Goal: Information Seeking & Learning: Learn about a topic

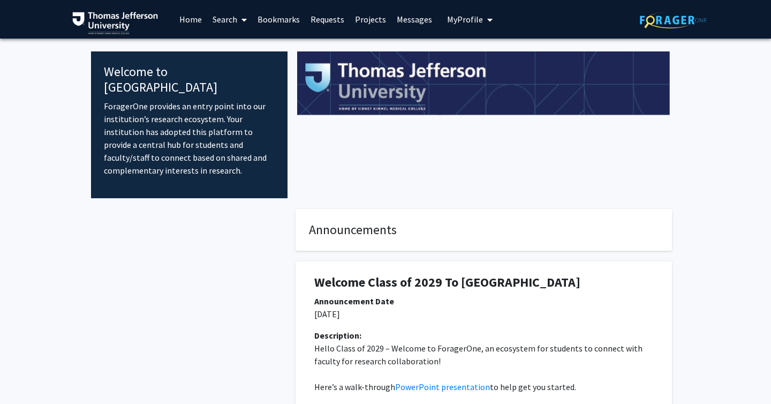
click at [224, 21] on link "Search" at bounding box center [229, 19] width 45 height 37
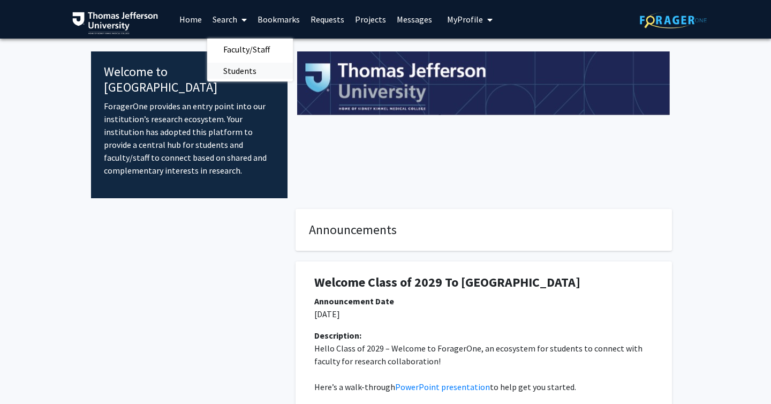
click at [231, 66] on span "Students" at bounding box center [239, 70] width 65 height 21
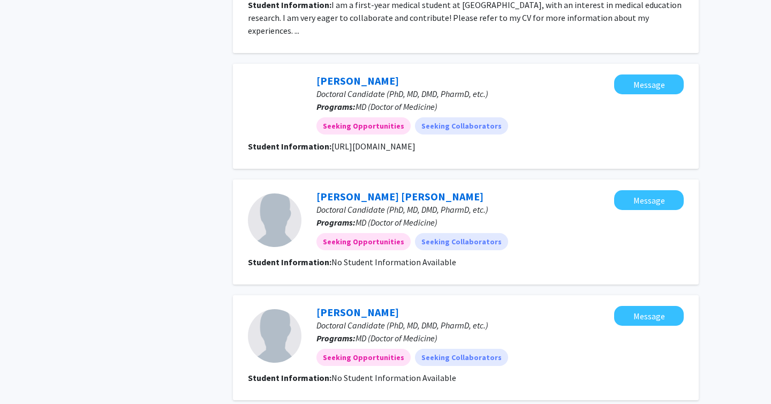
scroll to position [613, 0]
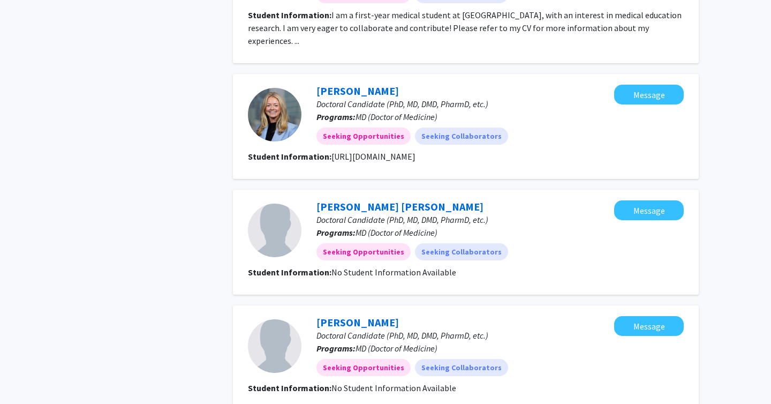
drag, startPoint x: 618, startPoint y: 144, endPoint x: 329, endPoint y: 138, distance: 288.8
click at [329, 150] on section "Student Information: [URL][DOMAIN_NAME]" at bounding box center [466, 156] width 436 height 13
copy fg-read-more "[URL][DOMAIN_NAME]"
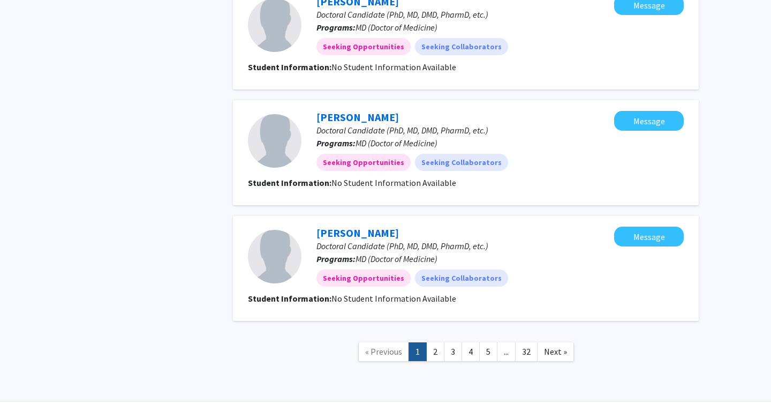
scroll to position [1054, 0]
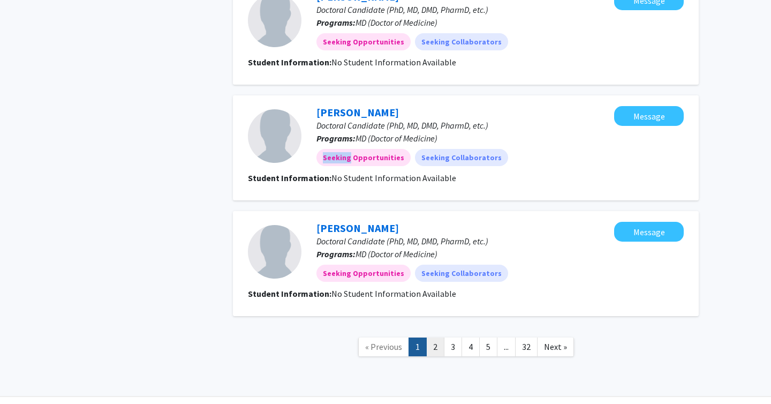
click at [437, 339] on link "2" at bounding box center [435, 346] width 18 height 19
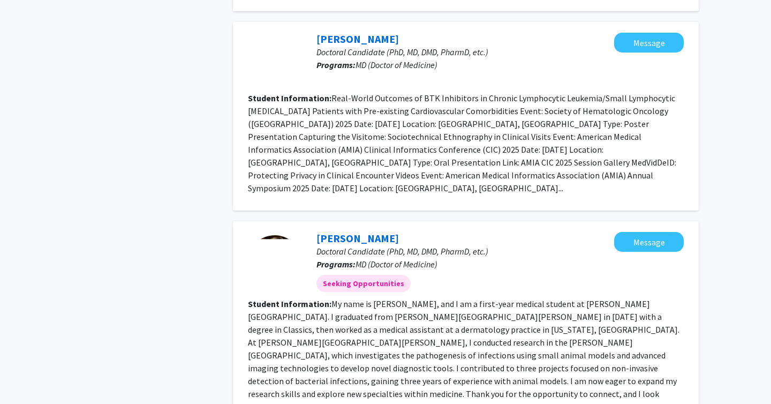
scroll to position [1515, 0]
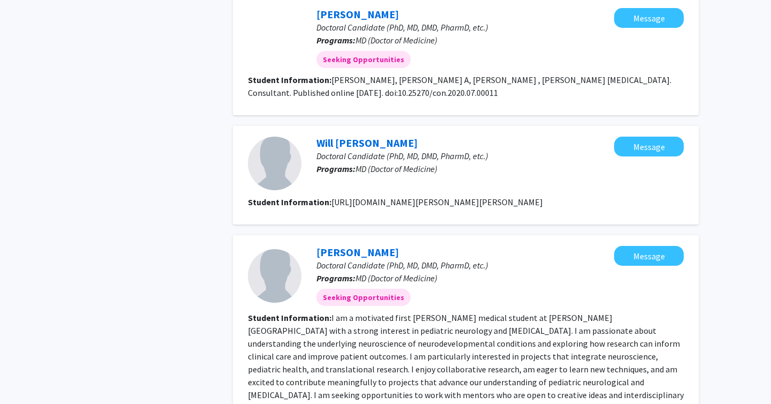
scroll to position [1352, 0]
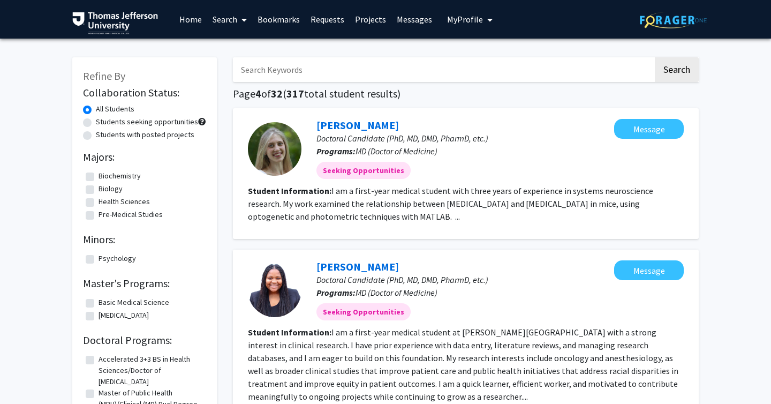
click at [372, 63] on input "Search Keywords" at bounding box center [443, 69] width 420 height 25
type input "ophthalmology"
click at [655, 57] on button "Search" at bounding box center [677, 69] width 44 height 25
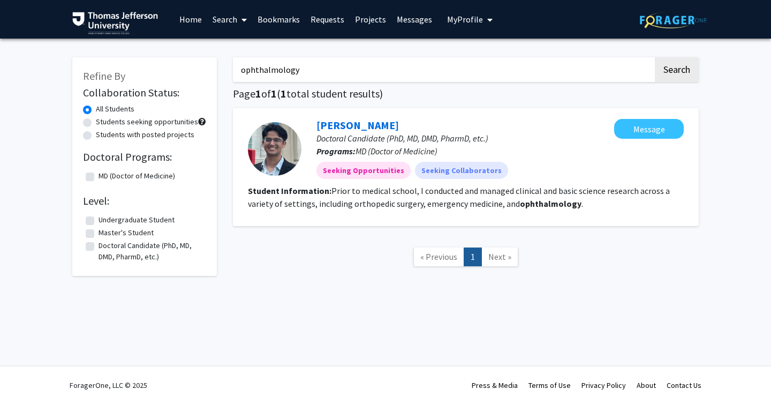
drag, startPoint x: 360, startPoint y: 66, endPoint x: 14, endPoint y: 51, distance: 346.9
click at [14, 51] on div "Refine By Collaboration Status: All Students Students seeking opportunities Stu…" at bounding box center [385, 176] width 771 height 274
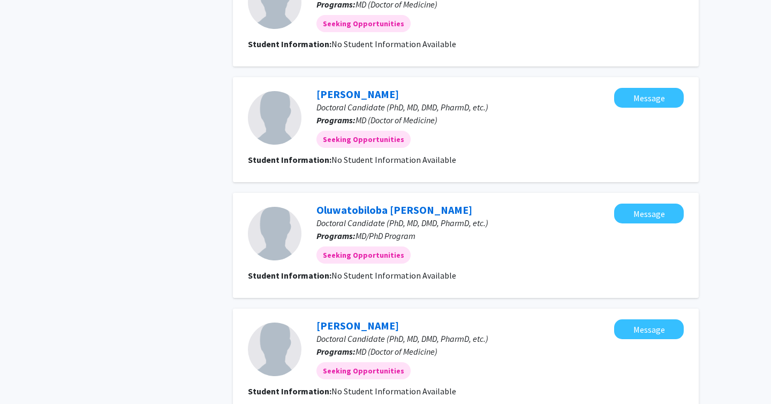
scroll to position [1110, 0]
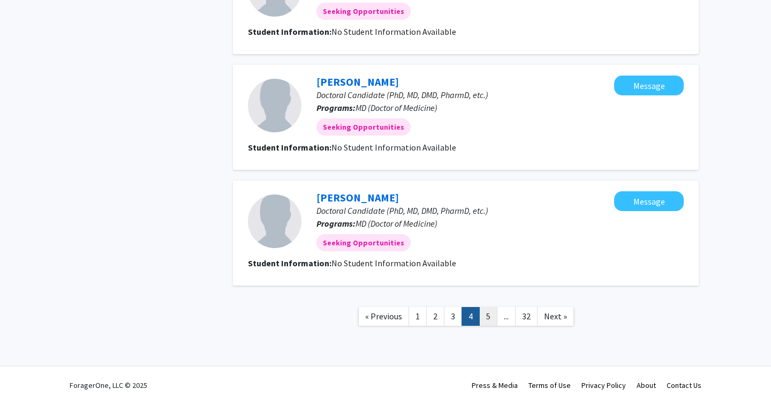
click at [487, 315] on link "5" at bounding box center [488, 316] width 18 height 19
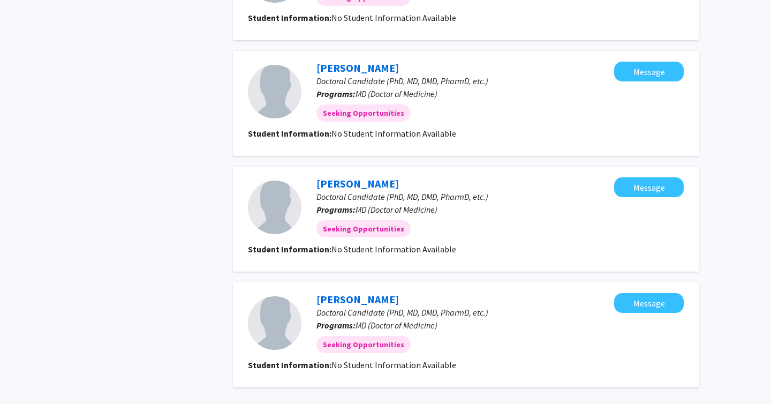
scroll to position [956, 0]
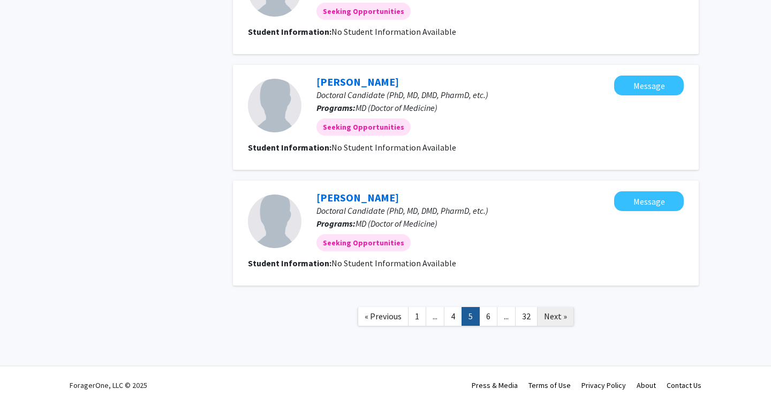
click at [545, 323] on link "Next »" at bounding box center [555, 316] width 37 height 19
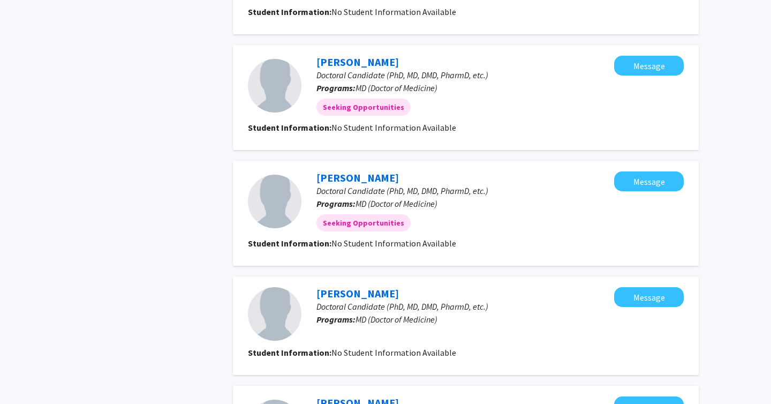
scroll to position [950, 0]
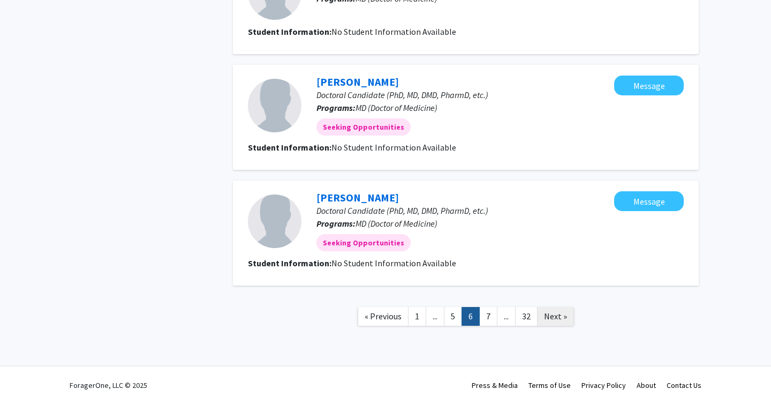
click at [555, 322] on link "Next »" at bounding box center [555, 316] width 37 height 19
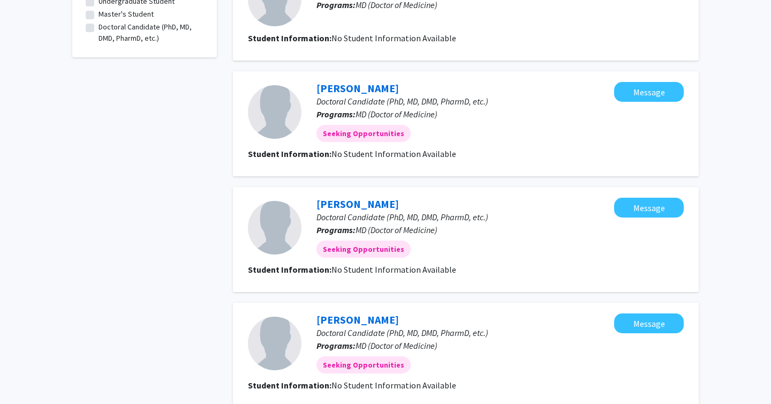
scroll to position [956, 0]
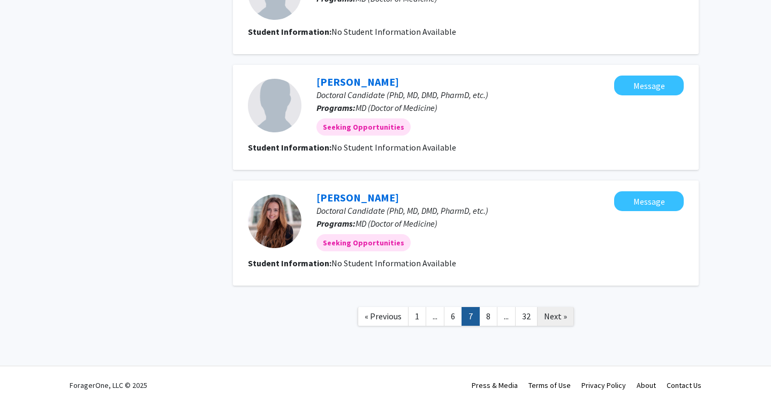
click at [560, 319] on span "Next »" at bounding box center [555, 316] width 23 height 11
click at [564, 320] on link "Next »" at bounding box center [555, 316] width 37 height 19
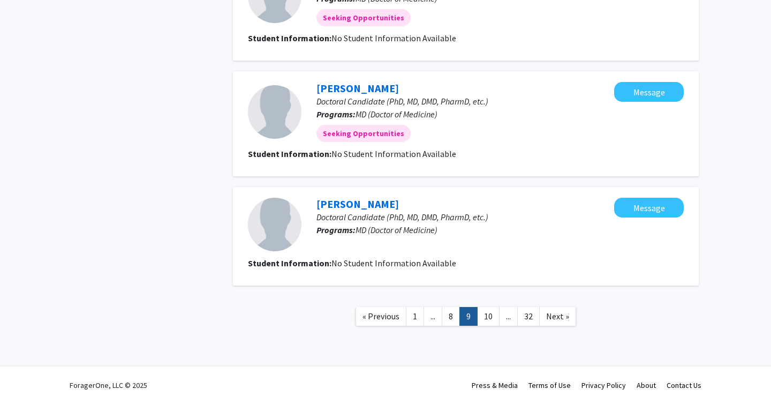
click at [564, 320] on link "Next »" at bounding box center [557, 316] width 37 height 19
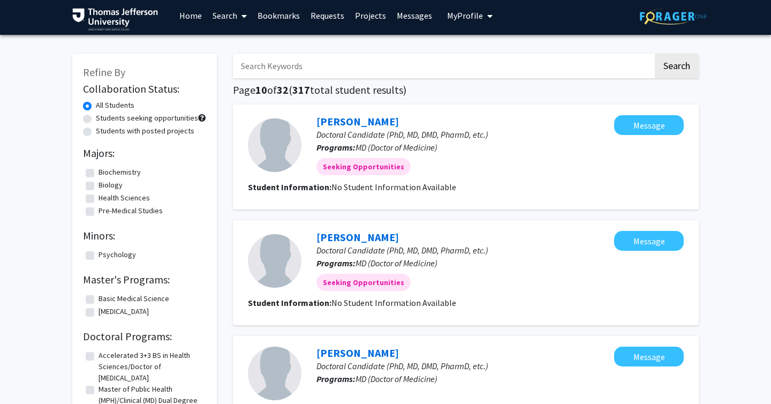
click at [234, 11] on link "Search" at bounding box center [229, 15] width 45 height 37
click at [233, 45] on span "Faculty/Staff" at bounding box center [246, 45] width 79 height 21
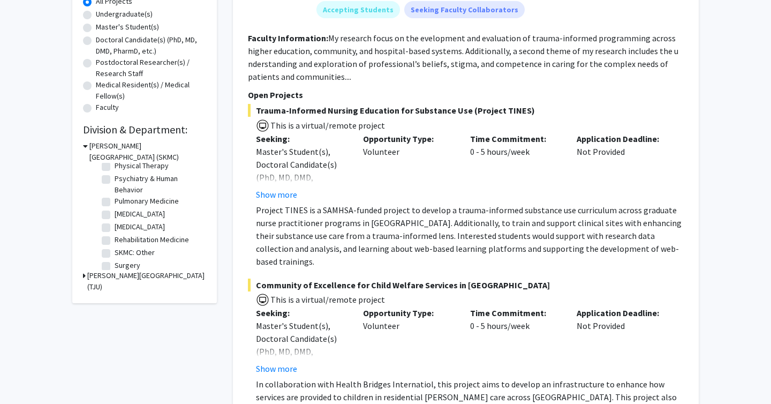
scroll to position [469, 0]
click at [129, 207] on label "[MEDICAL_DATA]" at bounding box center [140, 208] width 50 height 11
click at [122, 207] on input "[MEDICAL_DATA]" at bounding box center [118, 206] width 7 height 7
checkbox input "true"
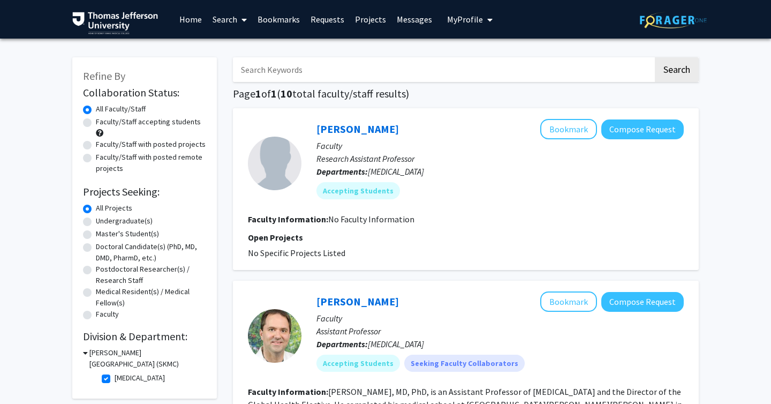
click at [167, 121] on label "Faculty/Staff accepting students" at bounding box center [148, 121] width 105 height 11
click at [103, 121] on input "Faculty/Staff accepting students" at bounding box center [99, 119] width 7 height 7
radio input "true"
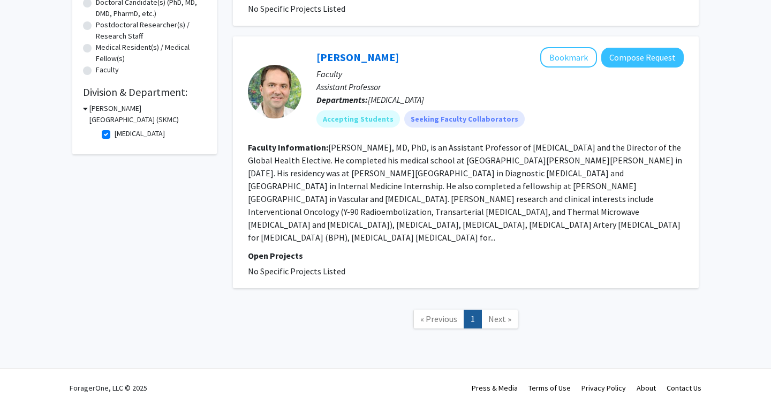
scroll to position [247, 0]
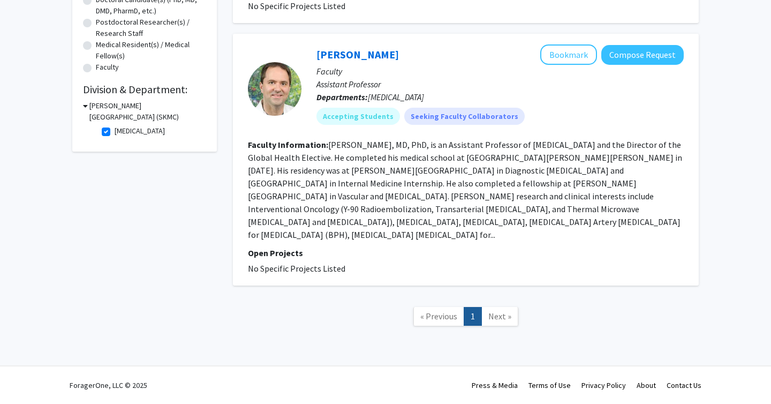
click at [455, 219] on fg-read-more "[PERSON_NAME], MD, PhD, is an Assistant Professor of [MEDICAL_DATA] and the Dir…" at bounding box center [465, 189] width 434 height 101
click at [332, 53] on link "[PERSON_NAME]" at bounding box center [358, 54] width 82 height 13
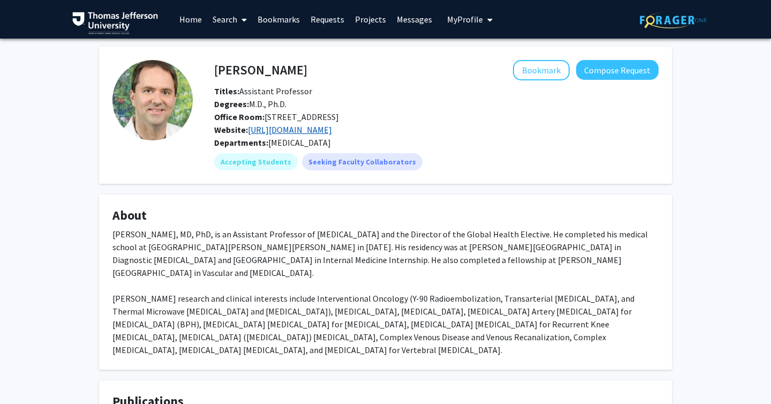
click at [295, 133] on link "[URL][DOMAIN_NAME]" at bounding box center [290, 129] width 84 height 11
click at [236, 21] on link "Search" at bounding box center [229, 19] width 45 height 37
click at [272, 24] on link "Bookmarks" at bounding box center [278, 19] width 53 height 37
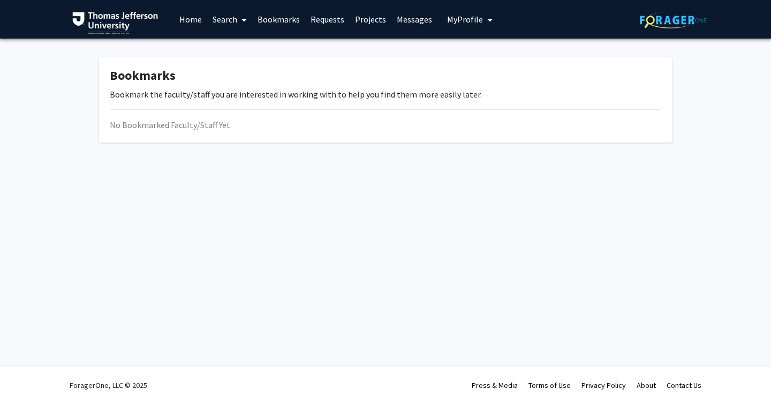
click at [303, 21] on link "Bookmarks" at bounding box center [278, 19] width 53 height 37
click at [327, 21] on link "Requests" at bounding box center [327, 19] width 44 height 37
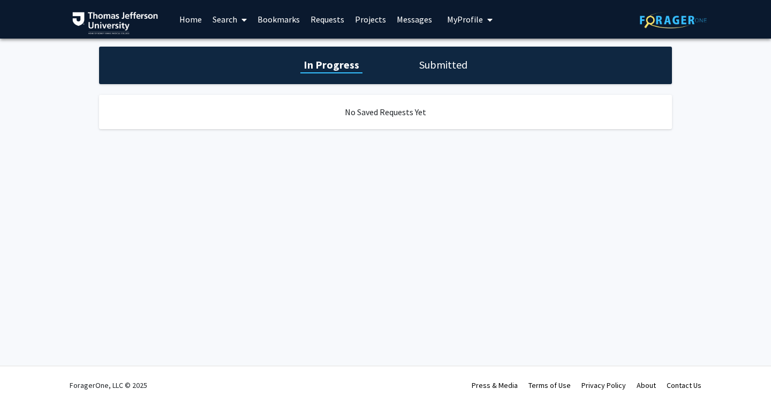
click at [374, 21] on link "Projects" at bounding box center [371, 19] width 42 height 37
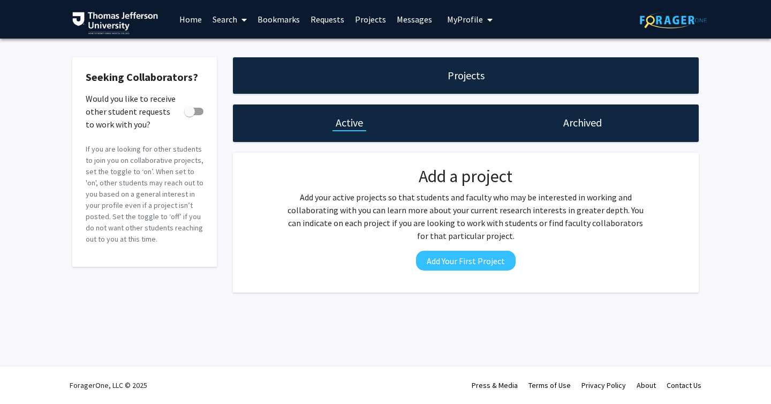
click at [408, 21] on link "Messages" at bounding box center [415, 19] width 46 height 37
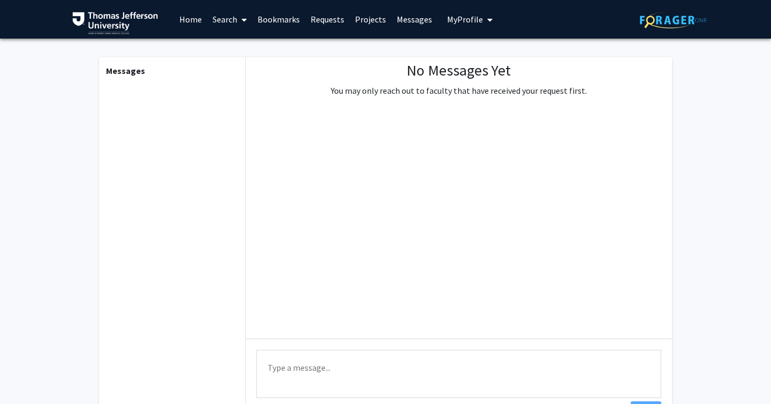
click at [444, 27] on button "My Profile" at bounding box center [470, 19] width 52 height 39
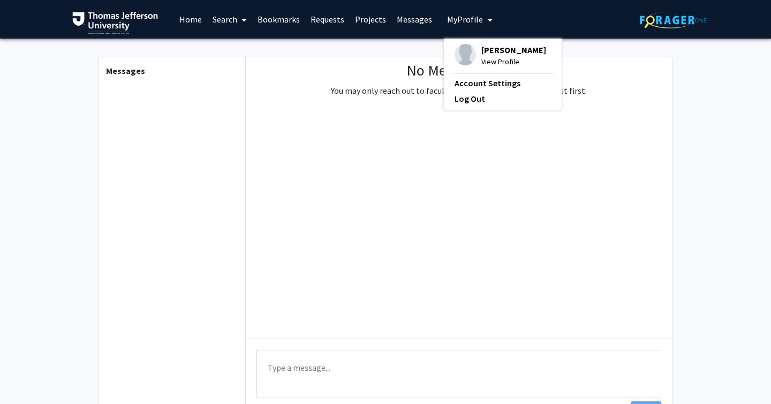
click at [474, 47] on div "[PERSON_NAME] View Profile" at bounding box center [501, 56] width 92 height 24
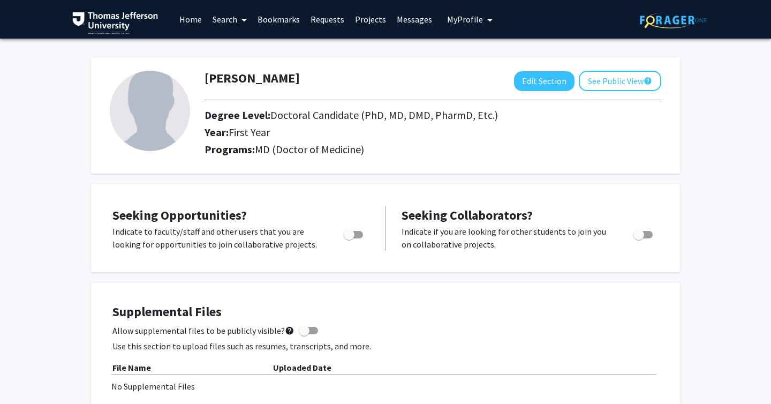
click at [81, 12] on img at bounding box center [115, 23] width 86 height 22
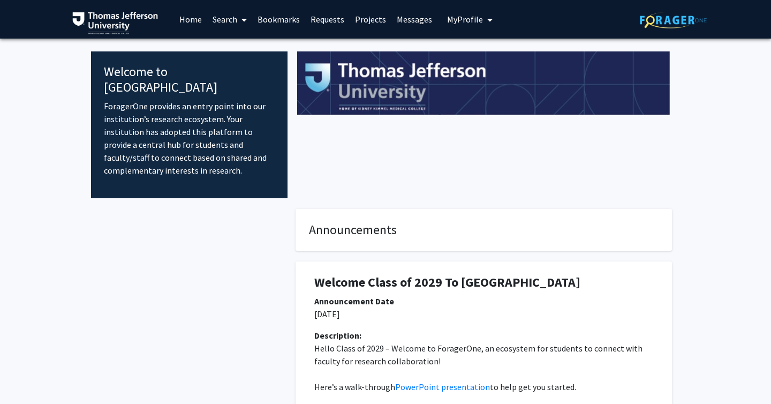
click at [219, 18] on link "Search" at bounding box center [229, 19] width 45 height 37
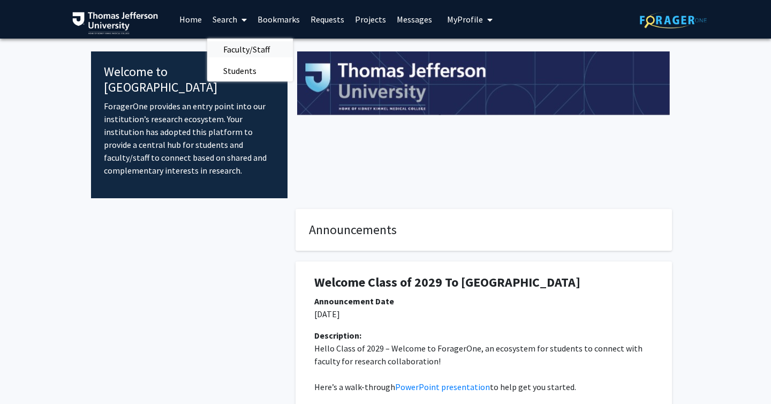
click at [232, 50] on span "Faculty/Staff" at bounding box center [246, 49] width 79 height 21
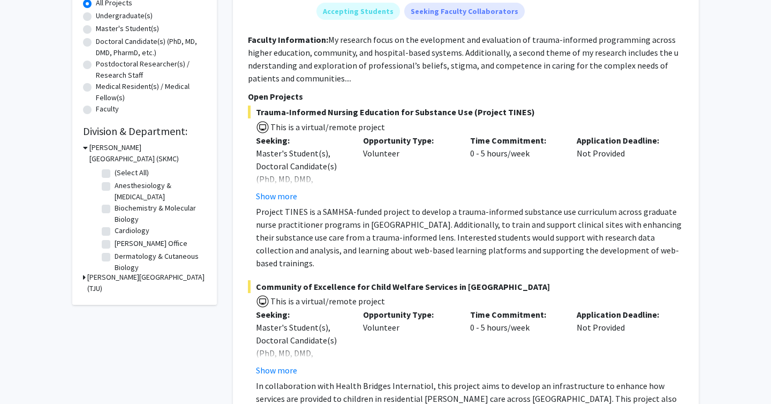
scroll to position [206, 0]
click at [182, 275] on h3 "[PERSON_NAME][GEOGRAPHIC_DATA] (TJU)" at bounding box center [146, 282] width 119 height 22
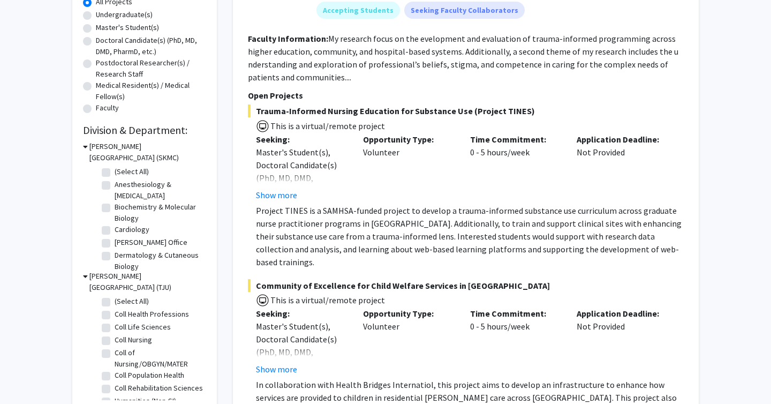
scroll to position [0, 0]
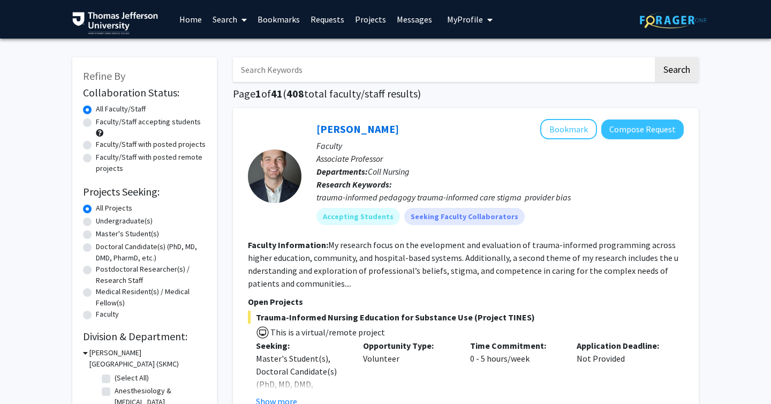
click at [362, 72] on input "Search Keywords" at bounding box center [443, 69] width 420 height 25
click at [655, 57] on button "Search" at bounding box center [677, 69] width 44 height 25
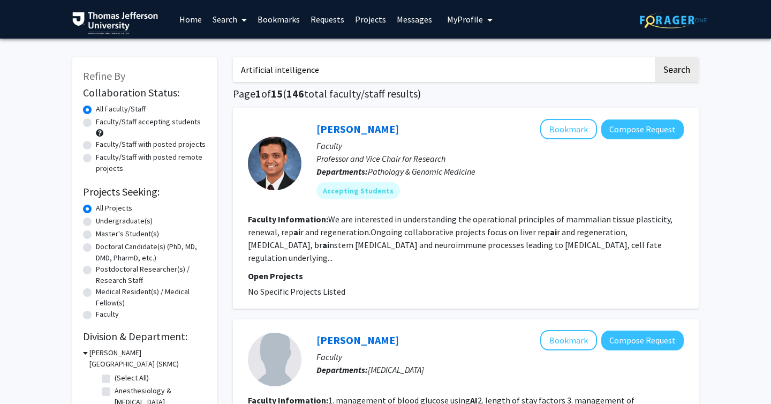
type input "Artificial intelligence"
click at [655, 57] on button "Search" at bounding box center [677, 69] width 44 height 25
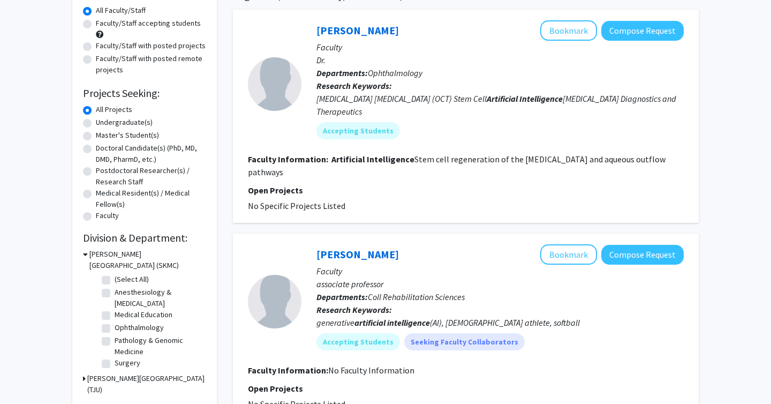
scroll to position [99, 0]
click at [351, 31] on link "[PERSON_NAME]" at bounding box center [358, 29] width 82 height 13
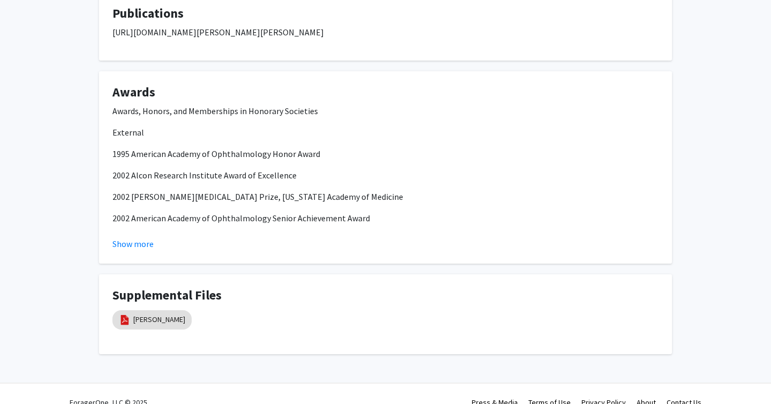
scroll to position [720, 0]
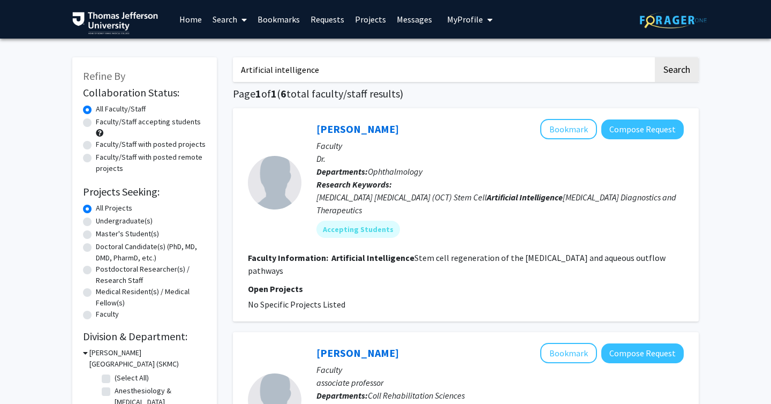
drag, startPoint x: 345, startPoint y: 68, endPoint x: 123, endPoint y: 41, distance: 223.4
type input "machine learning"
click at [655, 57] on button "Search" at bounding box center [677, 69] width 44 height 25
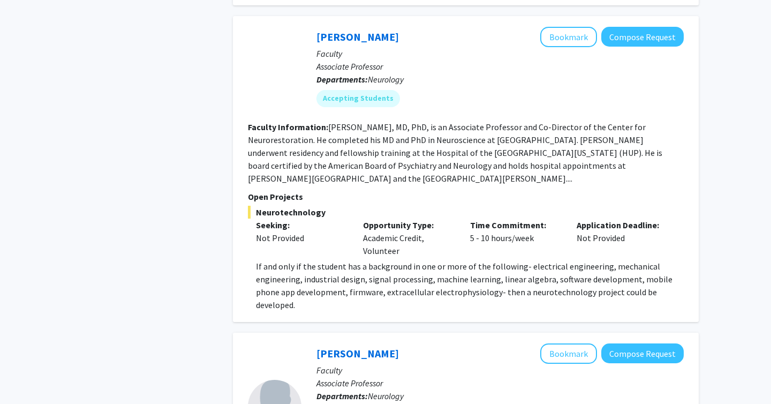
scroll to position [1470, 0]
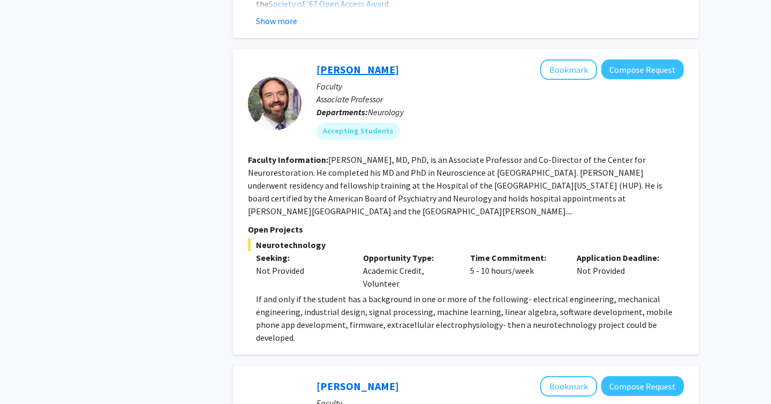
click at [349, 63] on link "[PERSON_NAME]" at bounding box center [358, 69] width 82 height 13
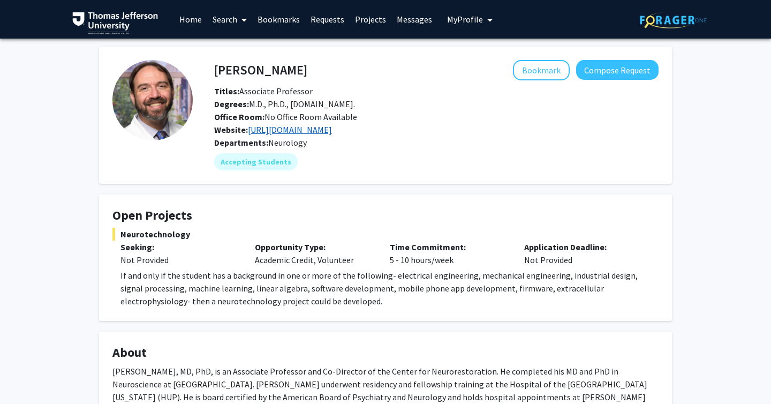
click at [273, 135] on link "[URL][DOMAIN_NAME]" at bounding box center [290, 129] width 84 height 11
click at [242, 14] on span at bounding box center [242, 19] width 10 height 37
click at [332, 135] on link "[URL][DOMAIN_NAME]" at bounding box center [290, 129] width 84 height 11
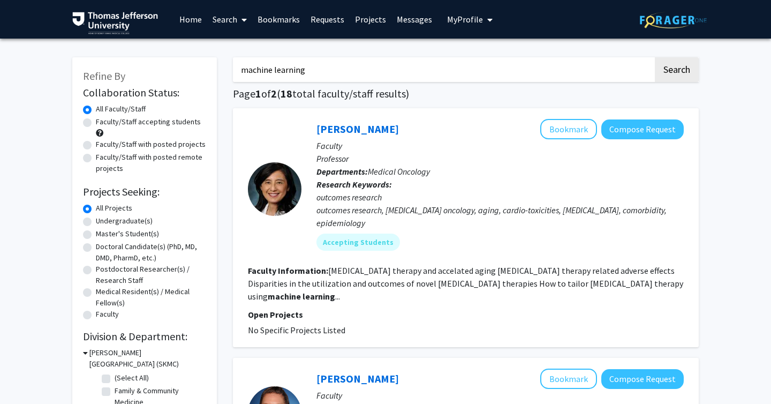
click at [328, 71] on input "machine learning" at bounding box center [443, 69] width 420 height 25
type input "machine learning, neuroscience"
click at [655, 57] on button "Search" at bounding box center [677, 69] width 44 height 25
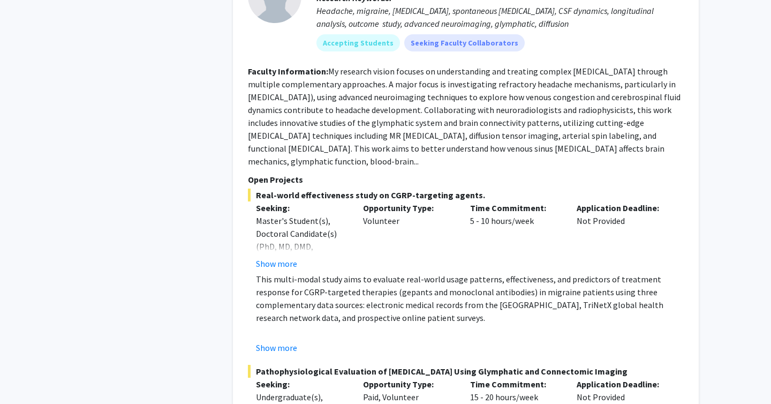
scroll to position [1776, 0]
